Goal: Find contact information: Find contact information

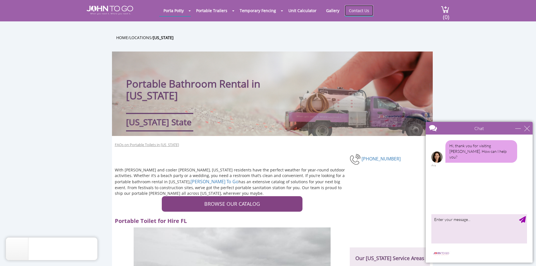
click at [354, 10] on link "Contact Us" at bounding box center [359, 10] width 29 height 11
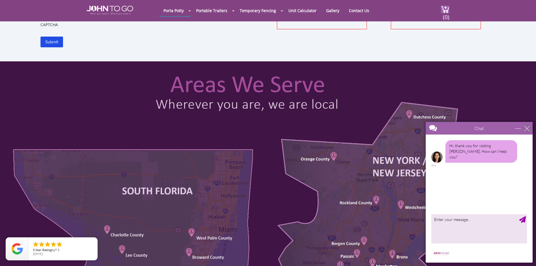
scroll to position [194, 0]
click at [529, 129] on div "close" at bounding box center [527, 128] width 6 height 6
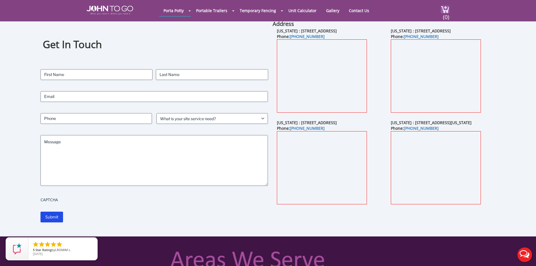
scroll to position [18, 0]
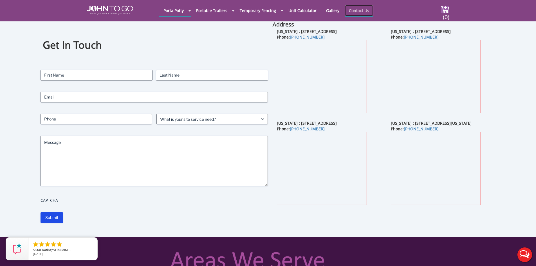
click at [354, 11] on link "Contact Us" at bounding box center [359, 10] width 29 height 11
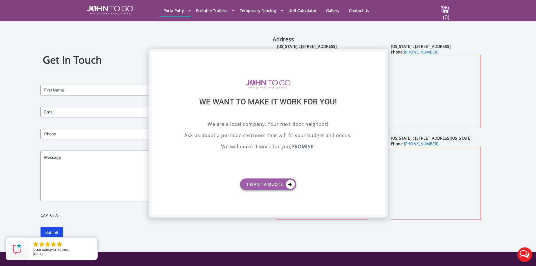
click at [379, 56] on div "X" at bounding box center [380, 56] width 9 height 10
